Goal: Submit feedback/report problem

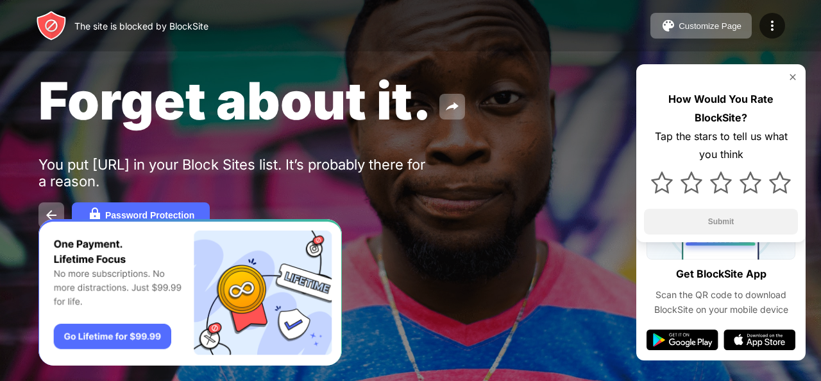
click at [439, 206] on div "Password Protection" at bounding box center [411, 215] width 744 height 26
click at [507, 170] on div "Forget about it. You put [URL] in your Block Sites list. It’s probably there fo…" at bounding box center [410, 148] width 821 height 297
click at [796, 76] on img at bounding box center [793, 77] width 10 height 10
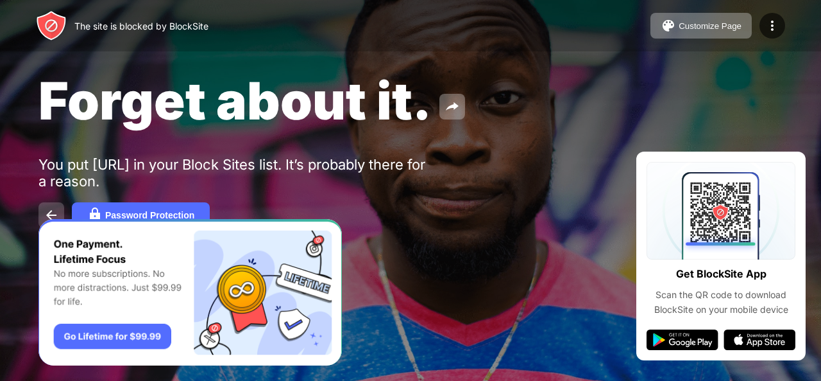
click at [43, 214] on button at bounding box center [52, 215] width 26 height 26
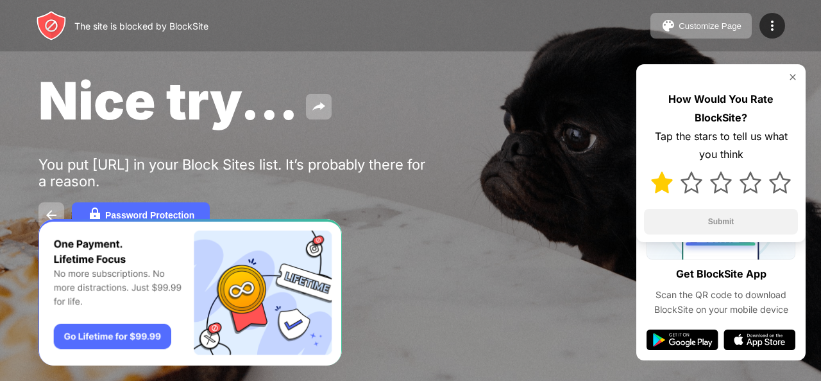
click at [660, 182] on img at bounding box center [662, 182] width 22 height 22
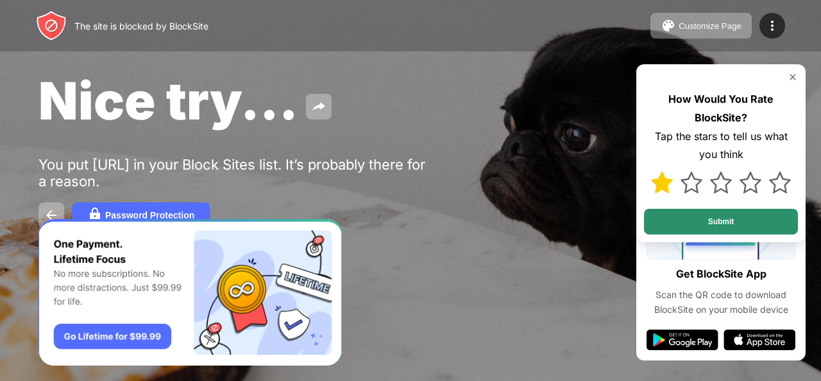
click at [673, 223] on button "Submit" at bounding box center [721, 222] width 154 height 26
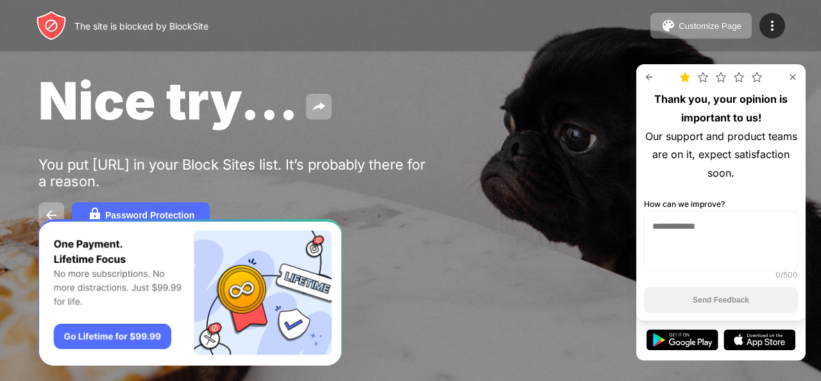
click at [712, 224] on textarea at bounding box center [721, 239] width 154 height 59
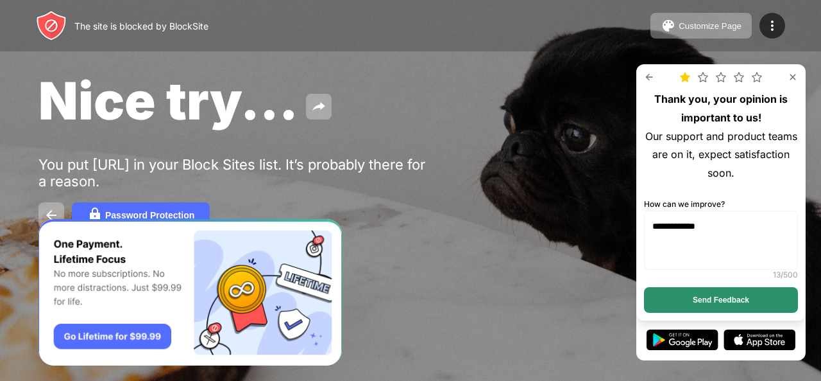
type textarea "**********"
click at [701, 307] on button "Send Feedback" at bounding box center [721, 300] width 154 height 26
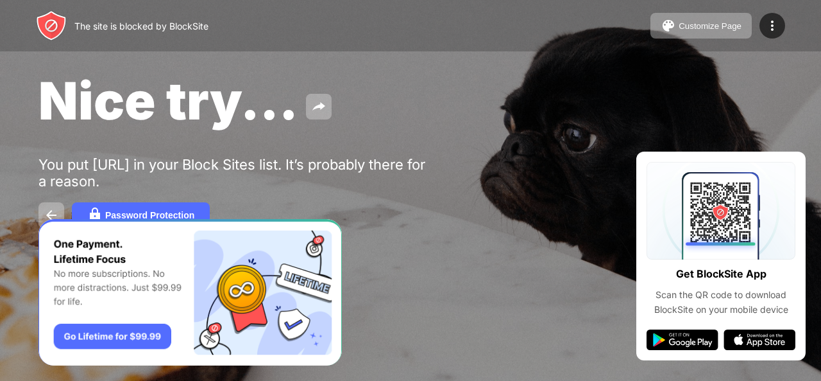
click at [600, 325] on div at bounding box center [410, 190] width 821 height 381
click at [50, 17] on img at bounding box center [51, 25] width 31 height 31
